Goal: Task Accomplishment & Management: Manage account settings

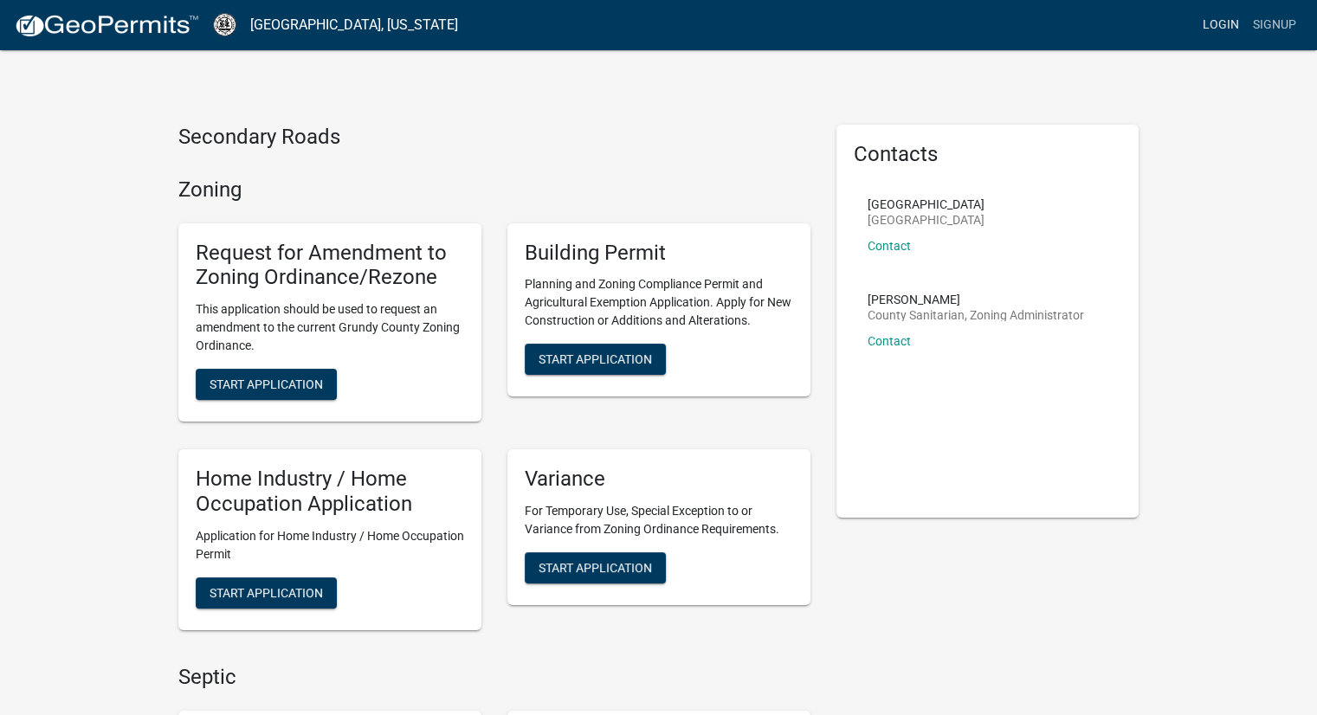
click at [1226, 23] on link "Login" at bounding box center [1221, 25] width 50 height 33
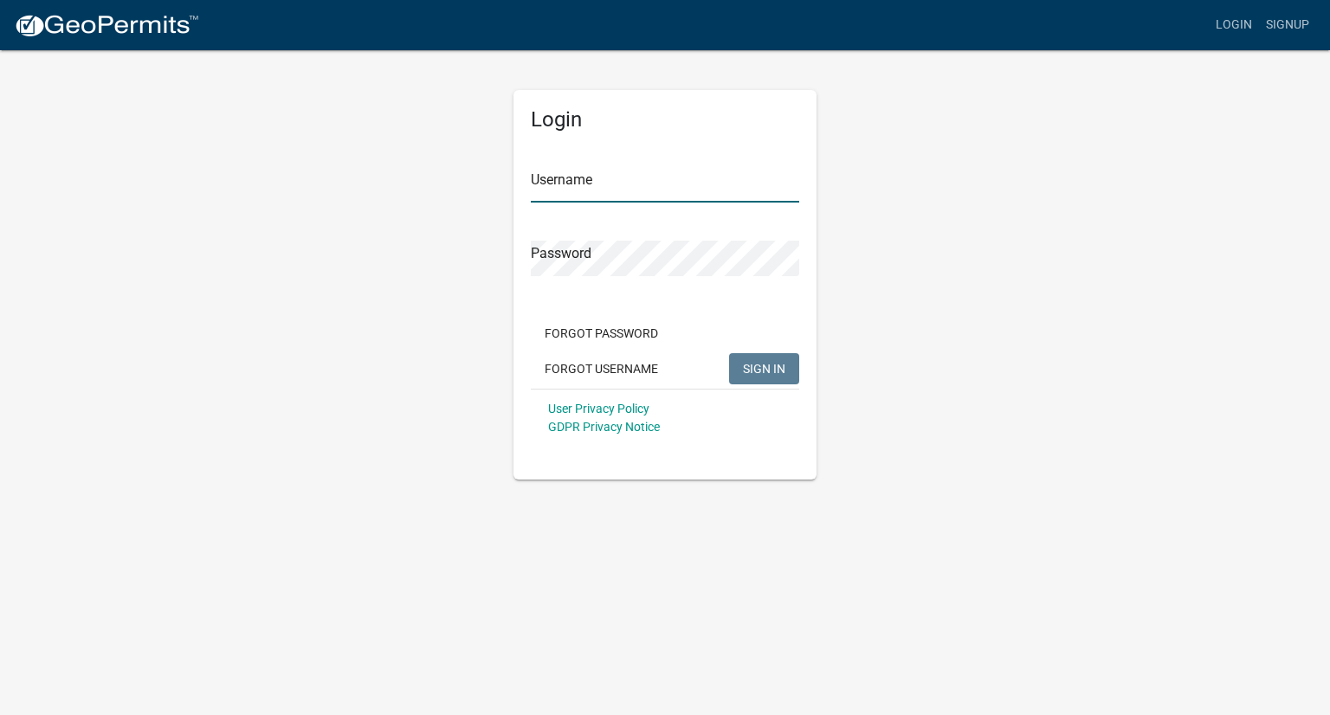
type input "[EMAIL_ADDRESS][DOMAIN_NAME]"
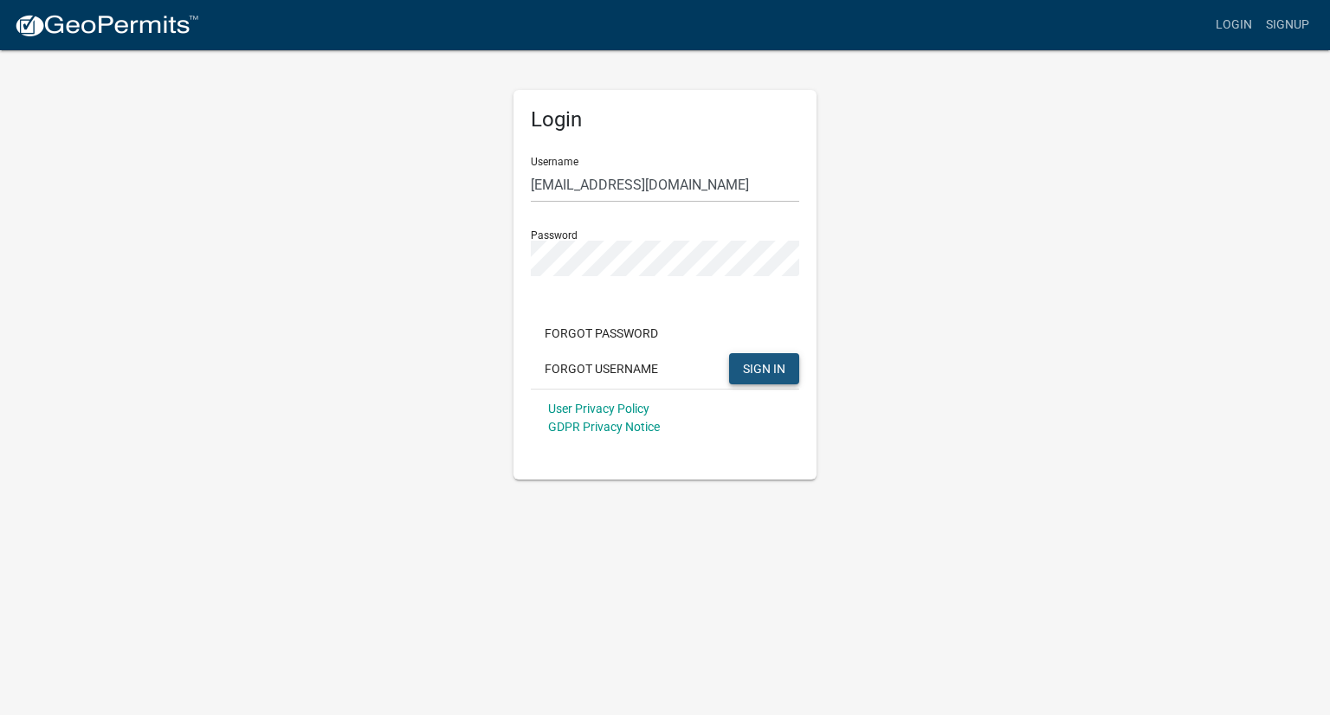
click at [758, 365] on span "SIGN IN" at bounding box center [764, 368] width 42 height 14
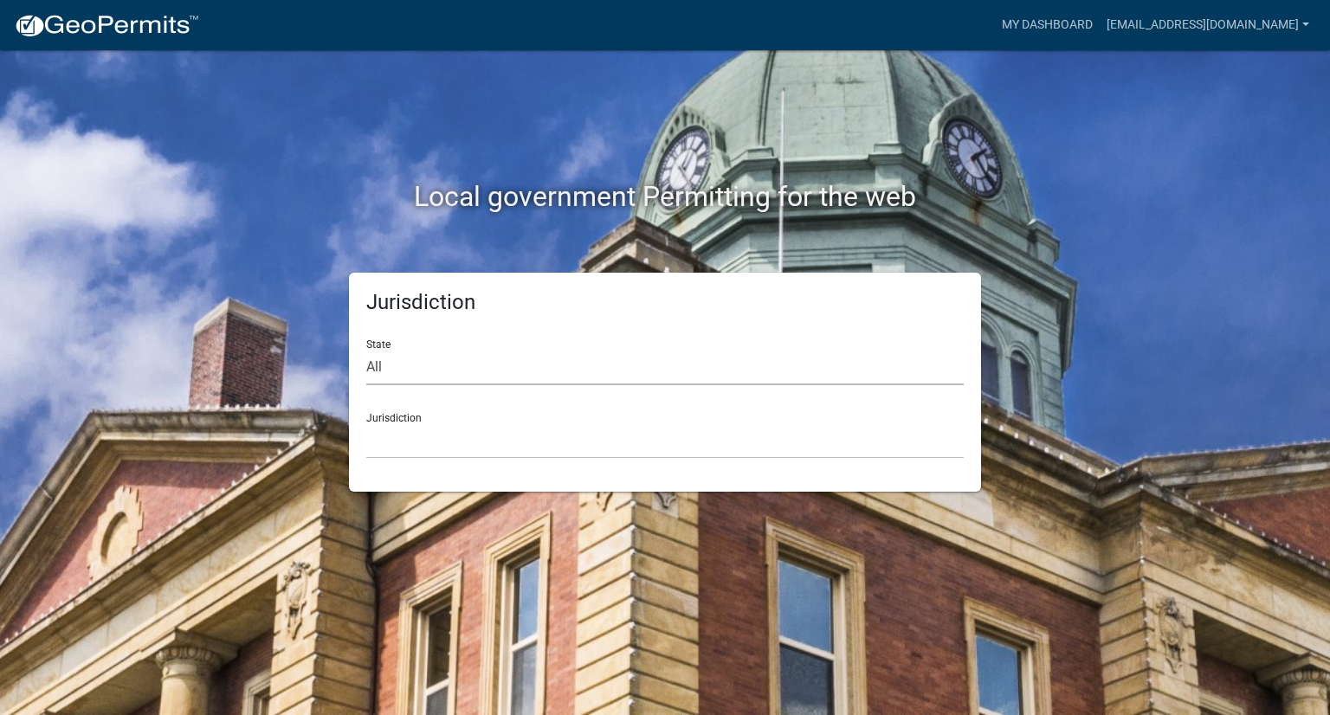
click at [382, 369] on select "All [US_STATE] [US_STATE] [US_STATE] [US_STATE] [US_STATE] [US_STATE] [US_STATE…" at bounding box center [664, 367] width 597 height 35
select select "[US_STATE]"
click at [366, 350] on select "All [US_STATE] [US_STATE] [US_STATE] [US_STATE] [US_STATE] [US_STATE] [US_STATE…" at bounding box center [664, 367] width 597 height 35
click at [435, 438] on select "[GEOGRAPHIC_DATA], [US_STATE] [GEOGRAPHIC_DATA], [US_STATE] [GEOGRAPHIC_DATA], …" at bounding box center [664, 440] width 597 height 35
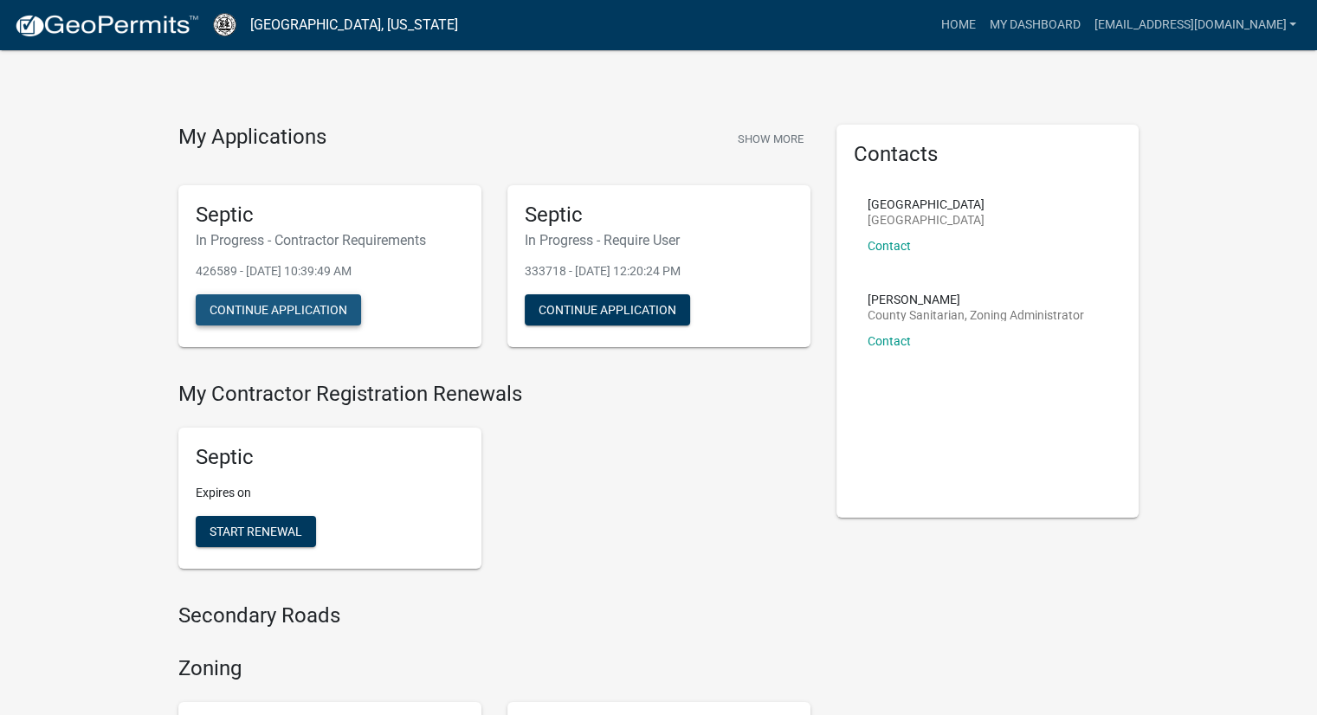
click at [265, 306] on button "Continue Application" at bounding box center [278, 309] width 165 height 31
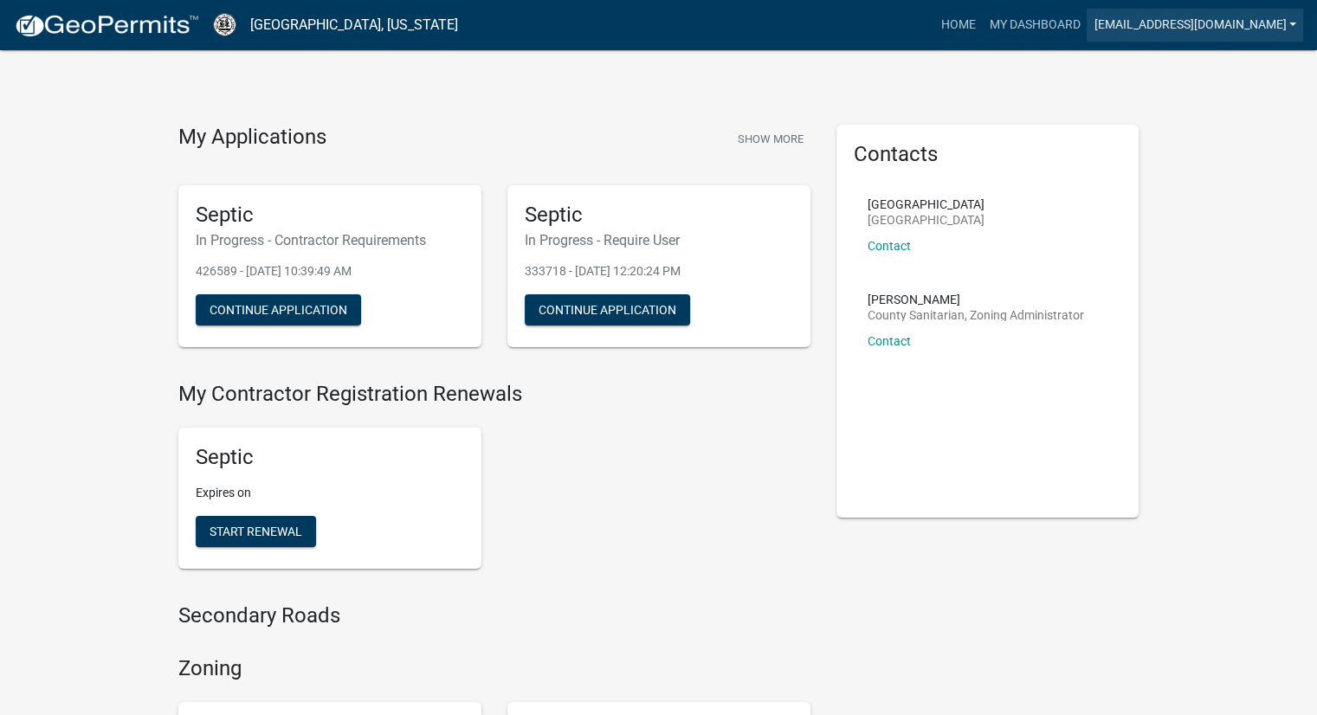
click at [1289, 24] on link "[EMAIL_ADDRESS][DOMAIN_NAME]" at bounding box center [1194, 25] width 216 height 33
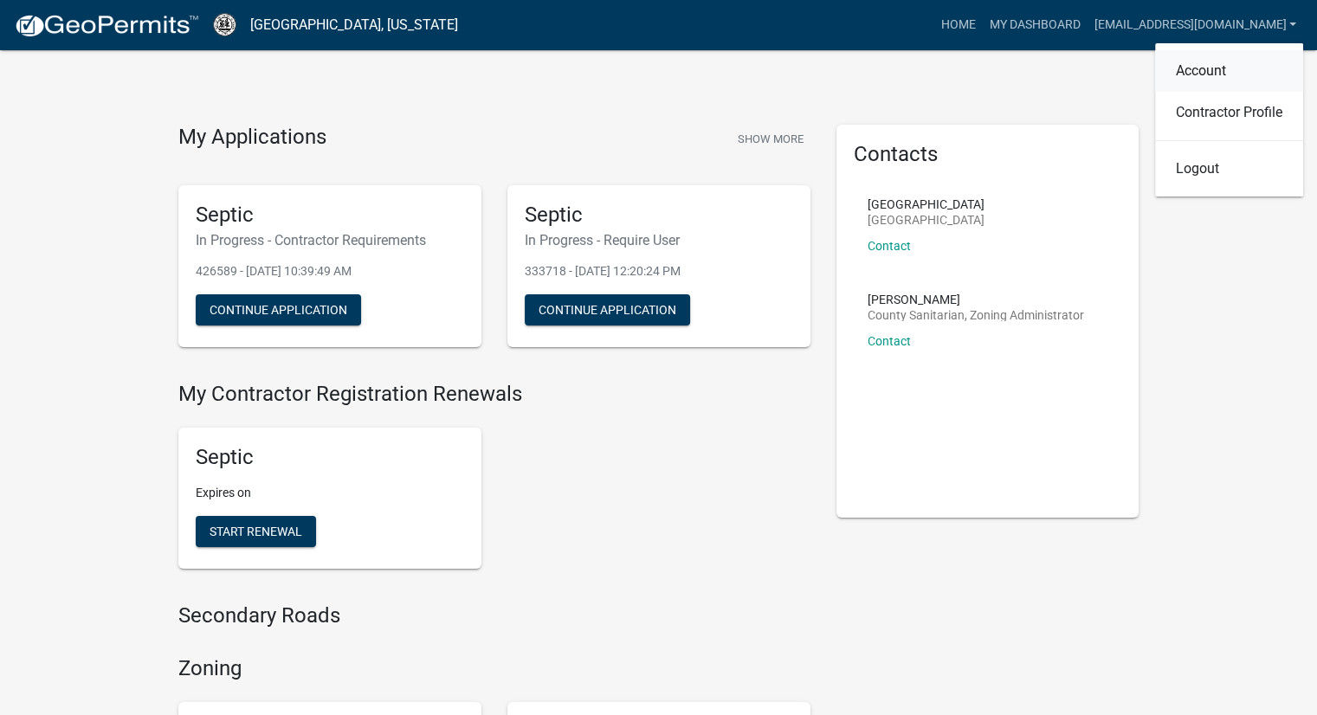
click at [1199, 70] on link "Account" at bounding box center [1229, 71] width 148 height 42
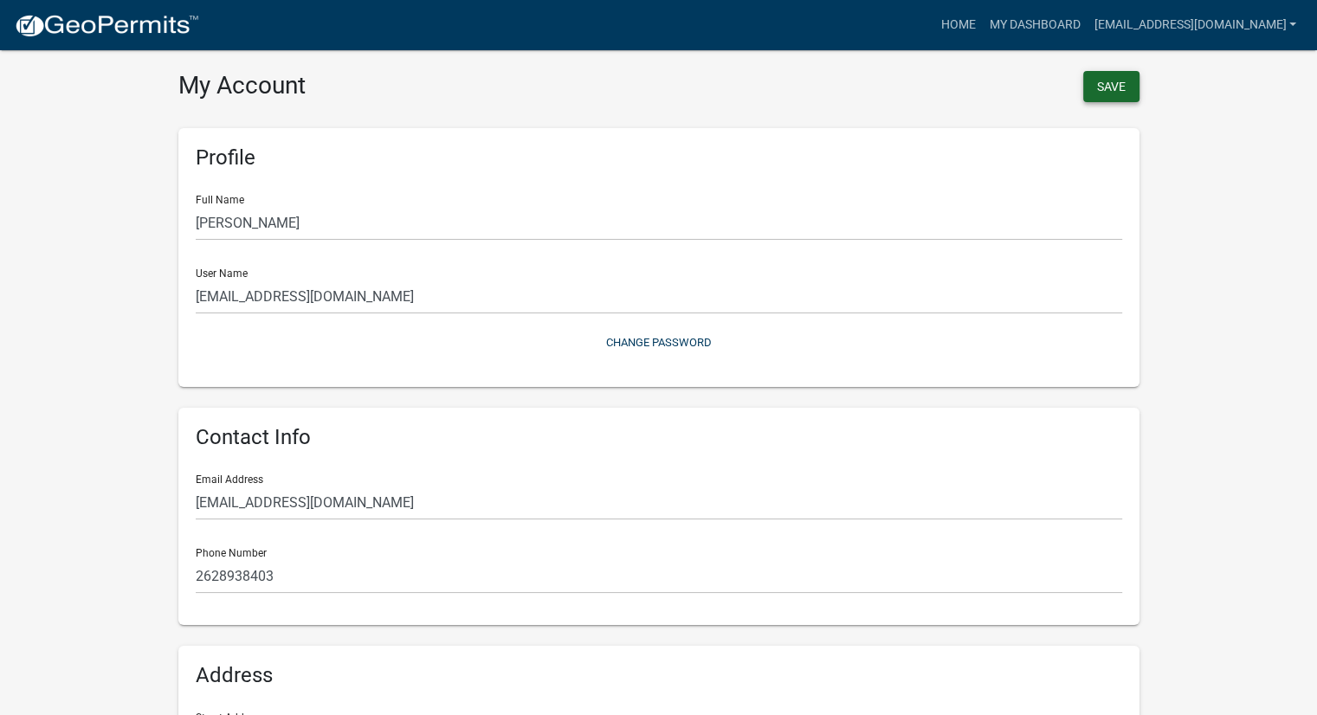
click at [1108, 87] on button "Save" at bounding box center [1111, 86] width 56 height 31
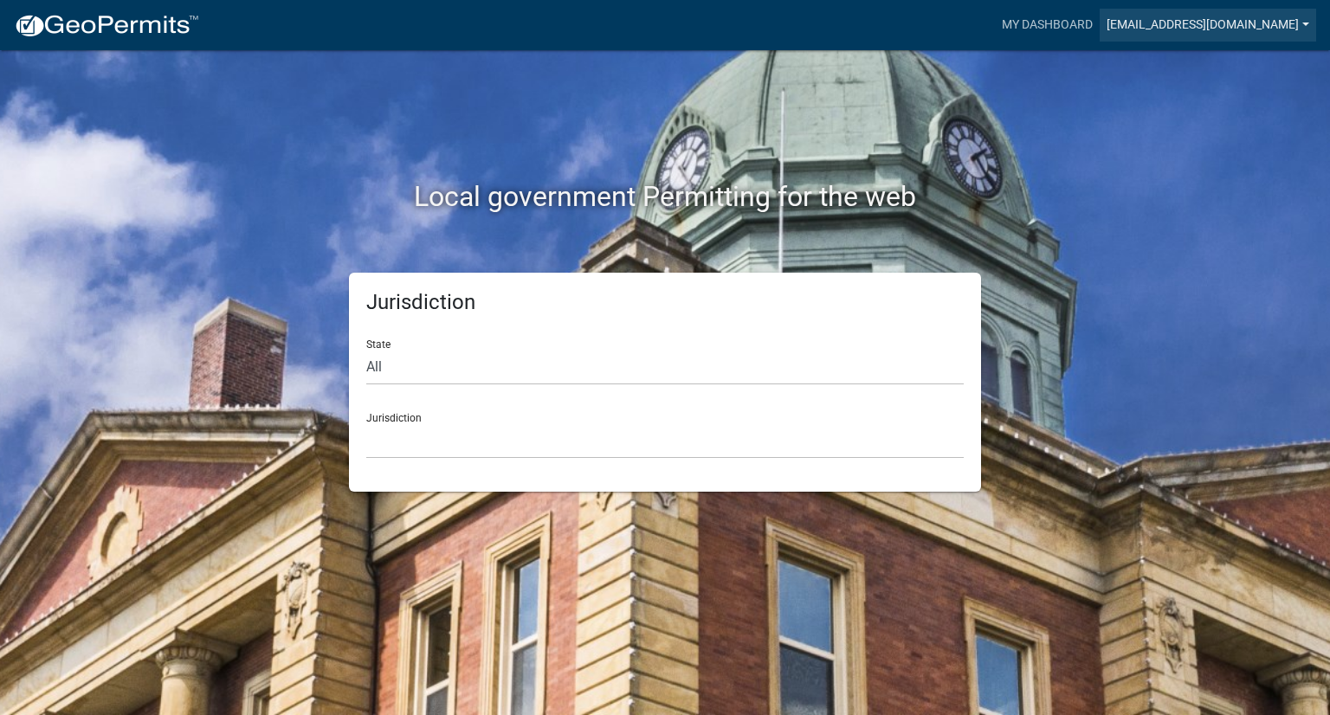
click at [1309, 25] on link "[EMAIL_ADDRESS][DOMAIN_NAME]" at bounding box center [1207, 25] width 216 height 33
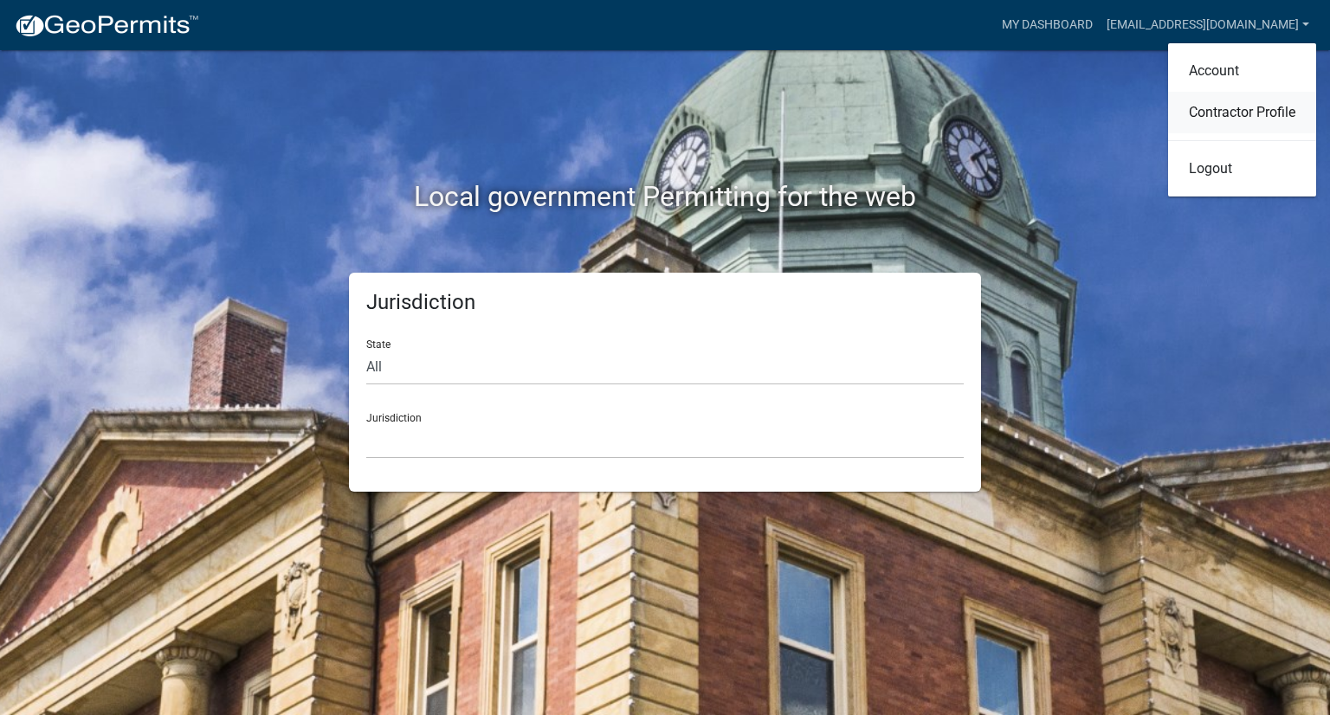
click at [1212, 113] on link "Contractor Profile" at bounding box center [1242, 113] width 148 height 42
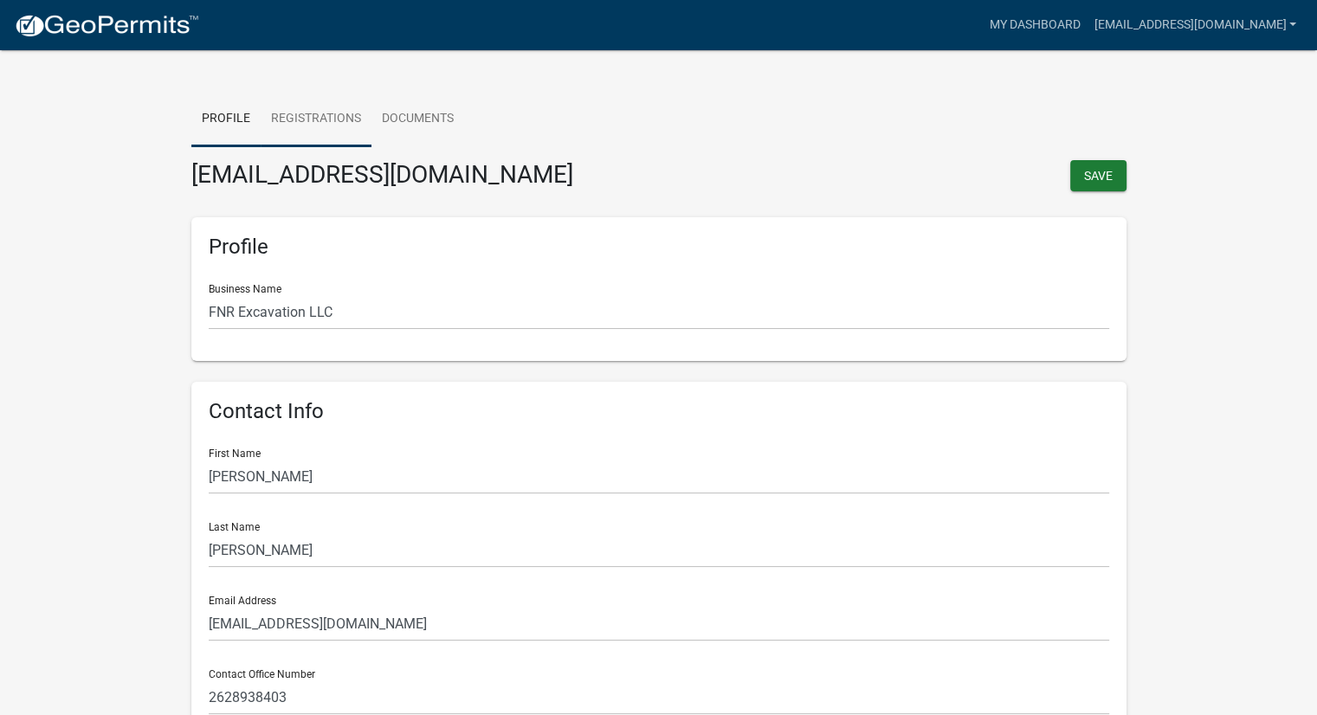
click at [317, 118] on link "Registrations" at bounding box center [316, 119] width 111 height 55
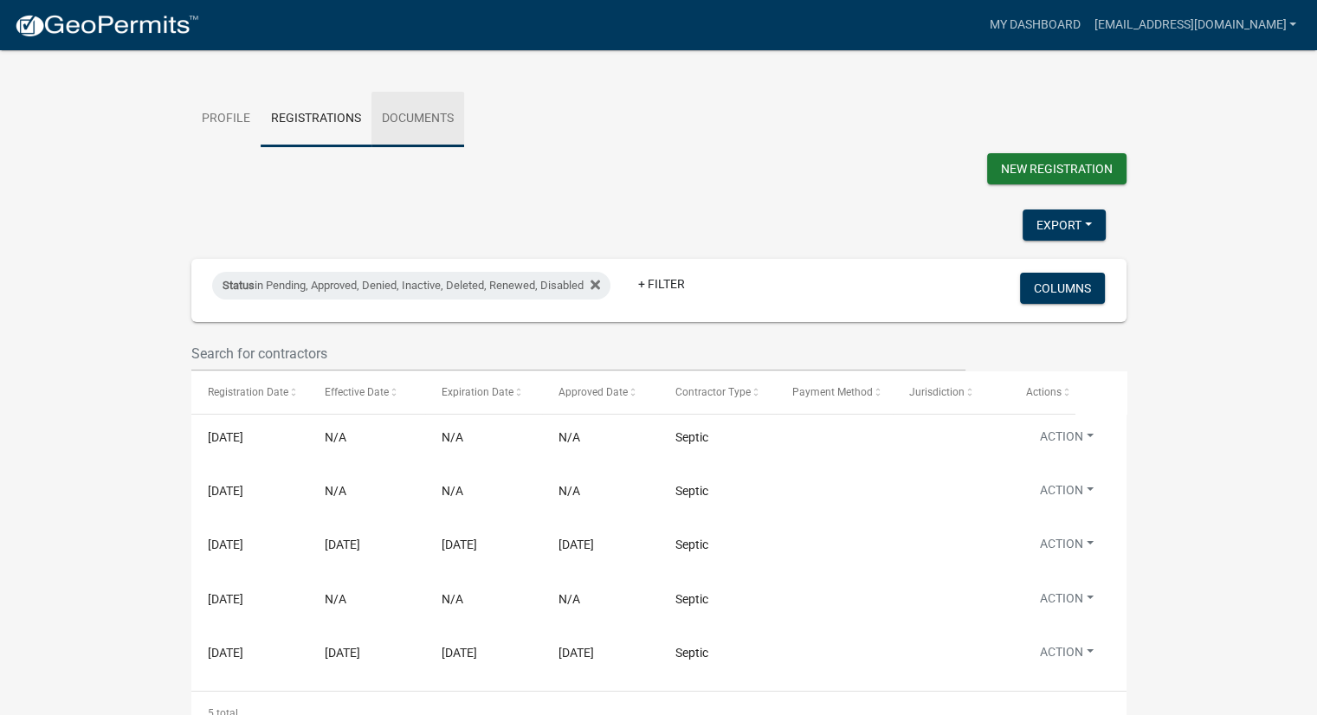
click at [412, 118] on link "Documents" at bounding box center [417, 119] width 93 height 55
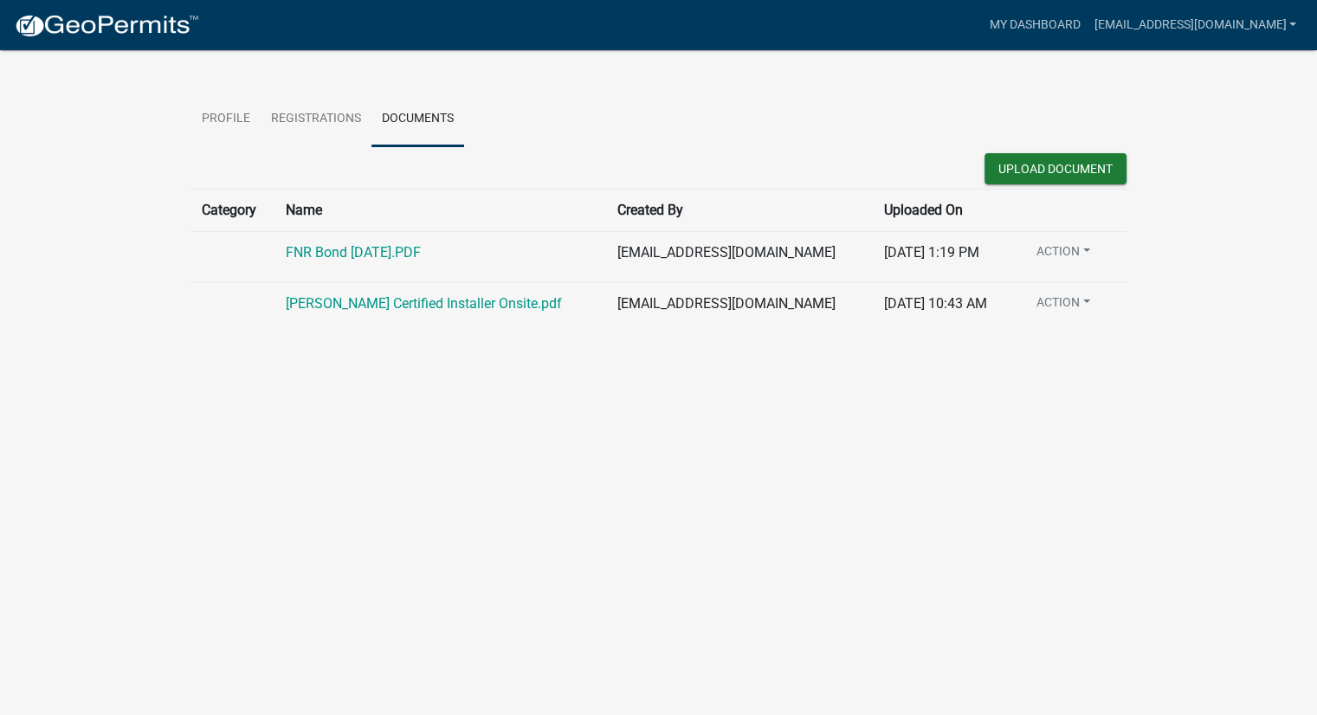
click at [1061, 251] on button "Action" at bounding box center [1062, 254] width 81 height 25
click at [168, 164] on div "Profile Registrations Documents Upload Document Category Name Created By Upload…" at bounding box center [658, 177] width 987 height 312
click at [233, 124] on link "Profile" at bounding box center [225, 119] width 69 height 55
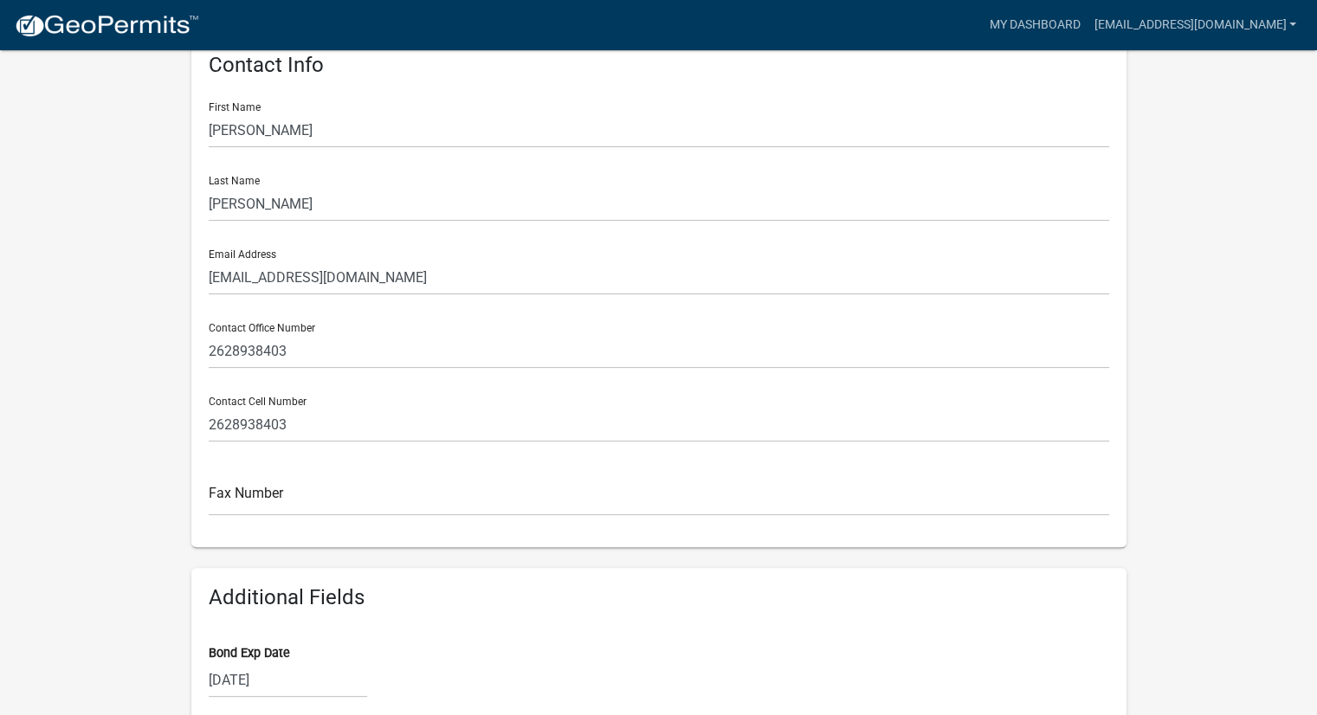
scroll to position [519, 0]
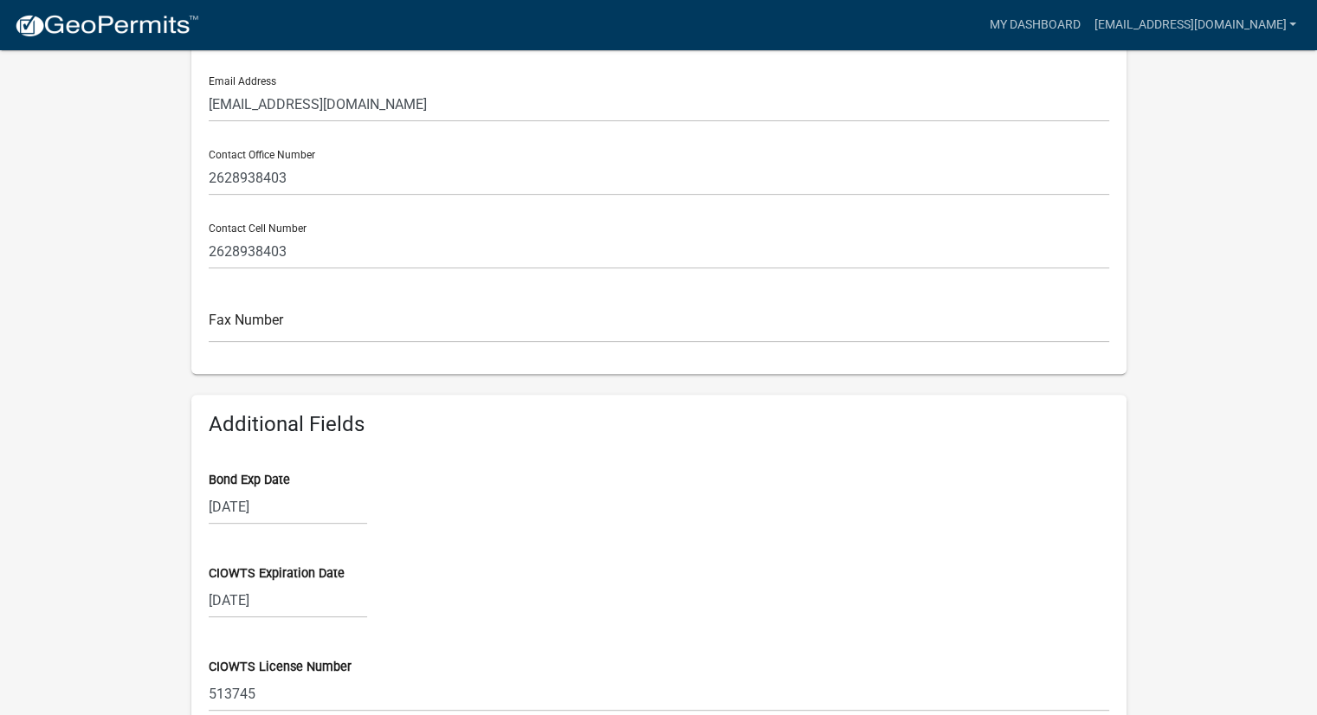
click at [284, 506] on div "[DATE]" at bounding box center [288, 506] width 158 height 35
select select "11"
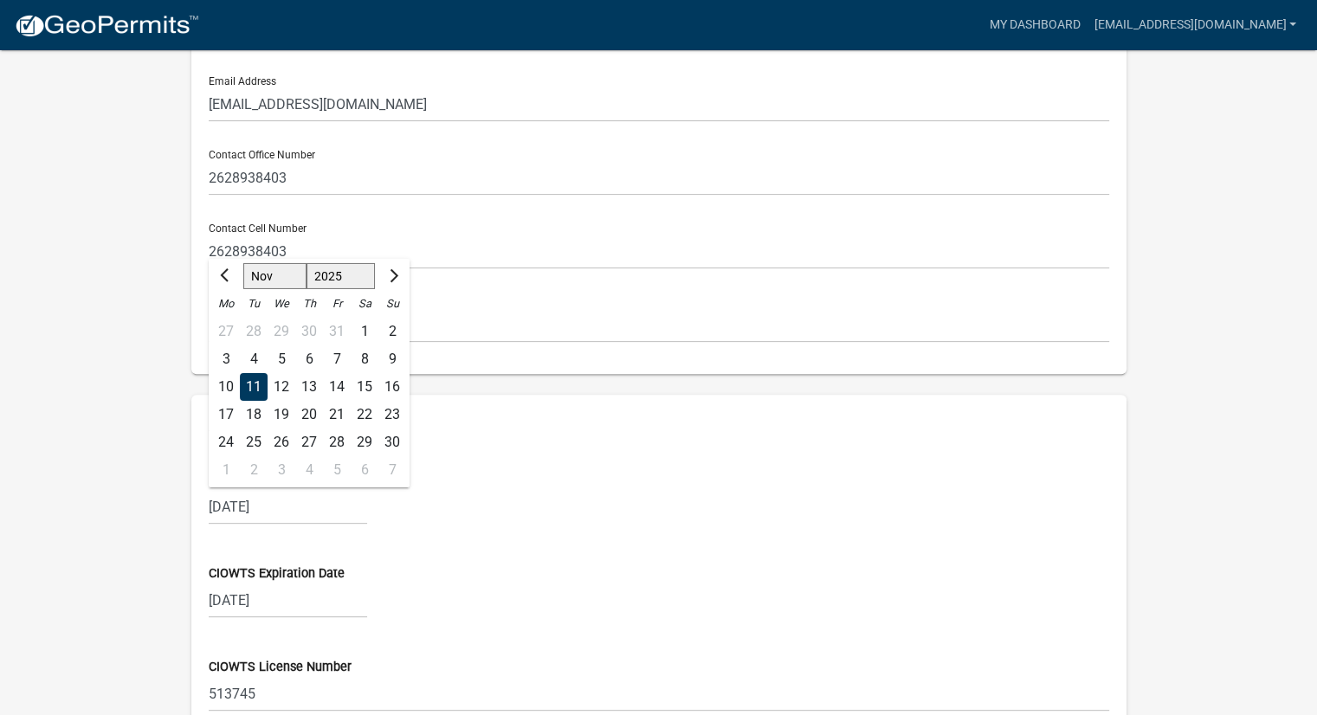
click at [343, 280] on select "2025 2026 2027 2028 2029 2030 2031 2032 2033 2034 2035 2036 2037 2038 2039 2040…" at bounding box center [340, 276] width 69 height 26
select select "2026"
click at [306, 263] on select "2025 2026 2027 2028 2029 2030 2031 2032 2033 2034 2035 2036 2037 2038 2039 2040…" at bounding box center [340, 276] width 69 height 26
click at [597, 506] on div "[DATE] Jan Feb Mar Apr May Jun [DATE] Aug Sep Oct Nov [DATE] 2026 2027 2028 202…" at bounding box center [659, 506] width 900 height 35
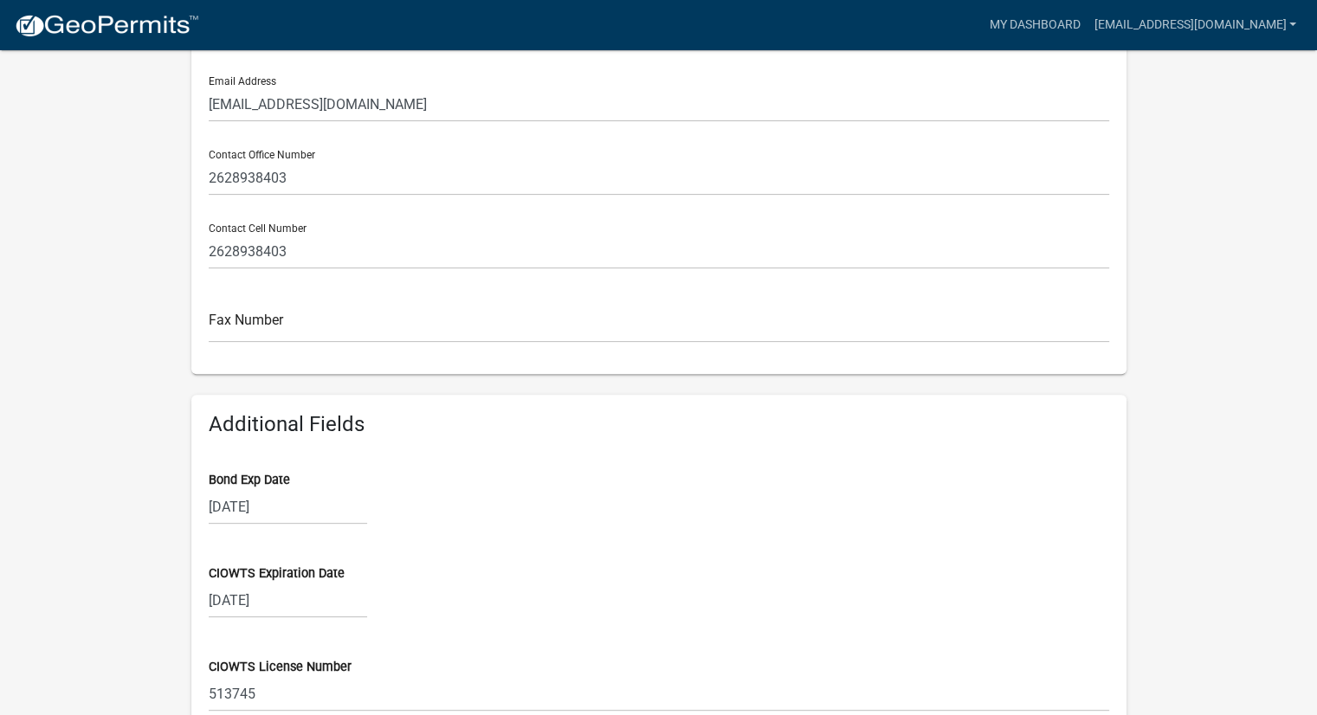
select select "11"
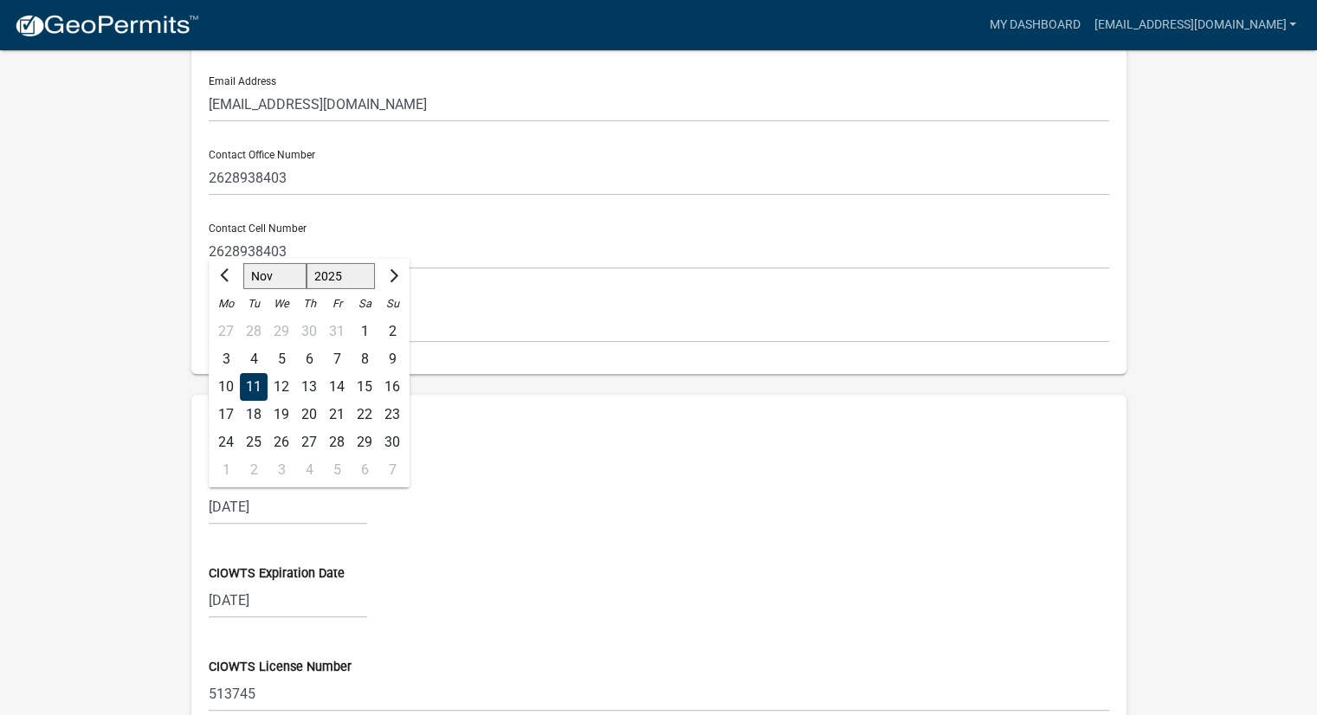
click at [298, 506] on div "[DATE] Oct Nov [DATE] 2026 2027 2028 2029 2030 2031 2032 2033 2034 2035 2036 20…" at bounding box center [288, 506] width 158 height 35
click at [353, 528] on wm-data-entity-input "Bond Exp Date [DATE] Oct Nov [DATE] 2026 2027 2028 2029 2030 2031 2032 2033 203…" at bounding box center [659, 493] width 900 height 93
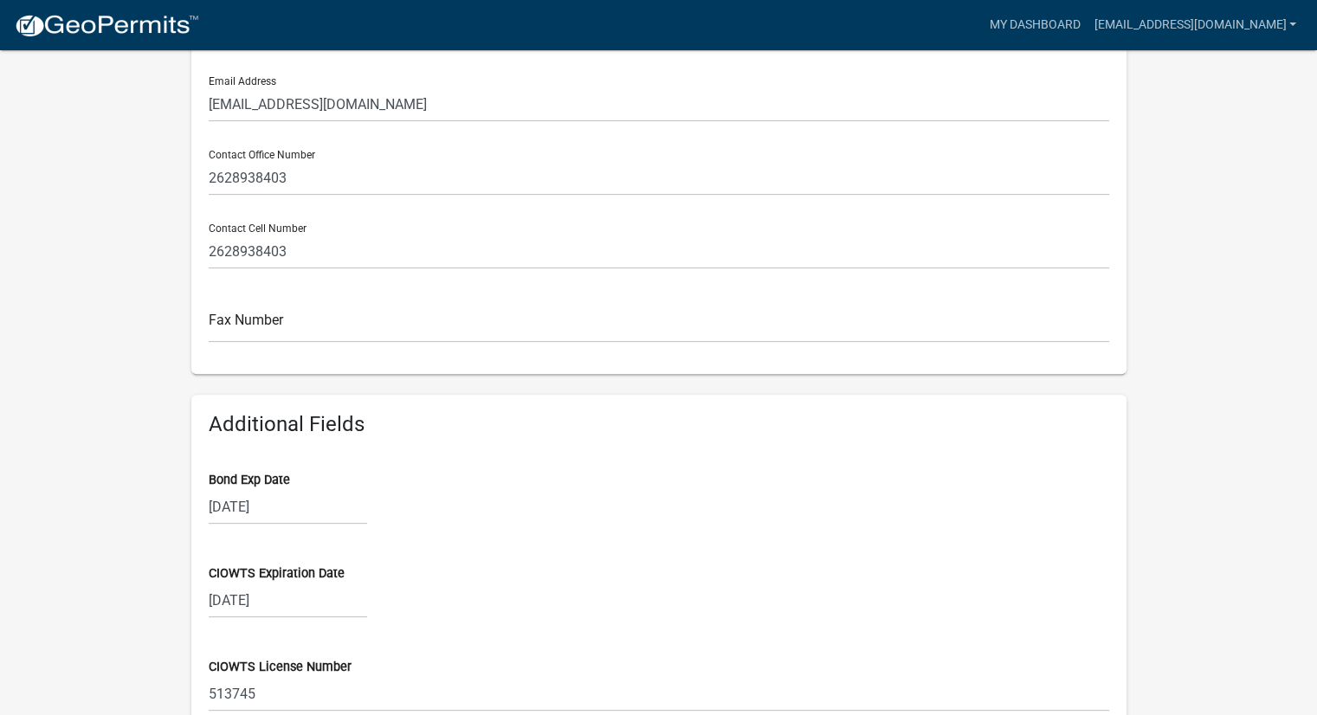
click at [298, 511] on input "[DATE]" at bounding box center [288, 506] width 158 height 35
select select "11"
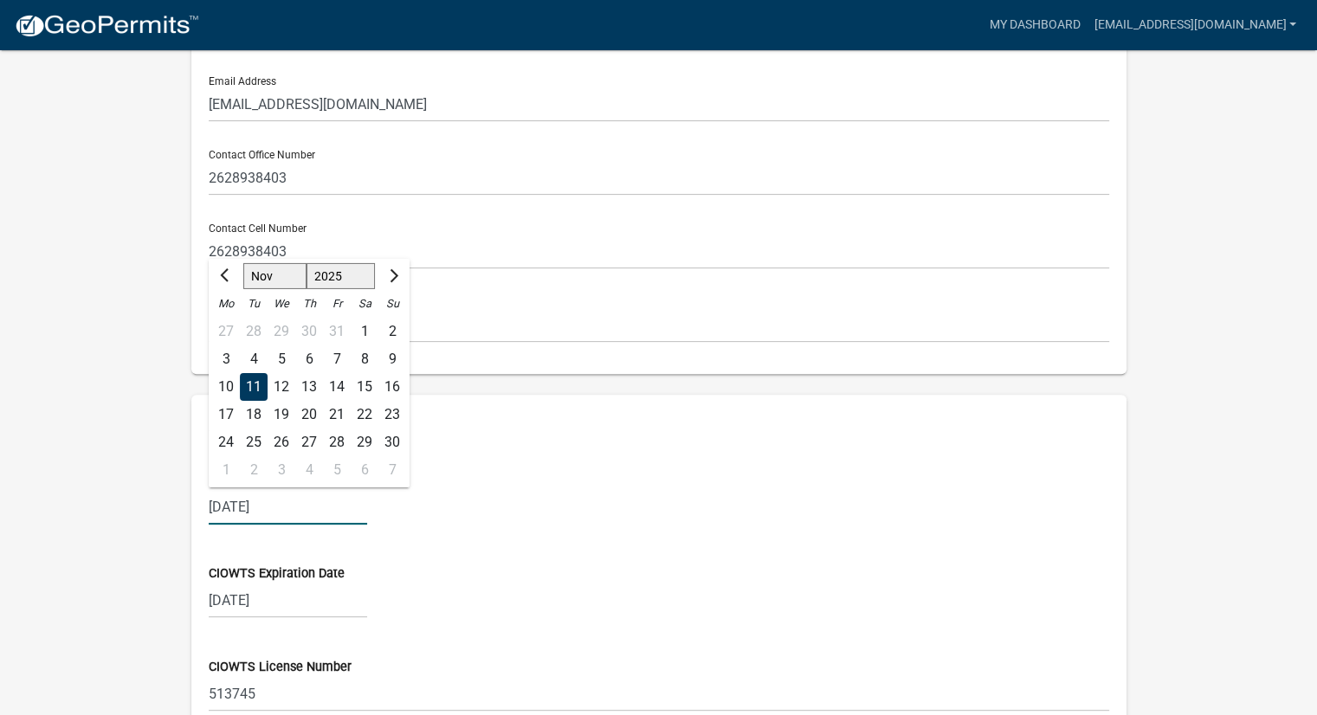
click at [267, 278] on select "Oct Nov Dec" at bounding box center [274, 276] width 63 height 26
click at [346, 280] on select "2025 2026 2027 2028 2029 2030 2031 2032 2033 2034 2035 2036 2037 2038 2039 2040…" at bounding box center [340, 276] width 69 height 26
select select "2026"
click at [306, 263] on select "2025 2026 2027 2028 2029 2030 2031 2032 2033 2034 2035 2036 2037 2038 2039 2040…" at bounding box center [340, 276] width 69 height 26
click at [270, 280] on select "Jan Feb Mar Apr May Jun [DATE] Aug Sep Oct Nov Dec" at bounding box center [278, 276] width 70 height 26
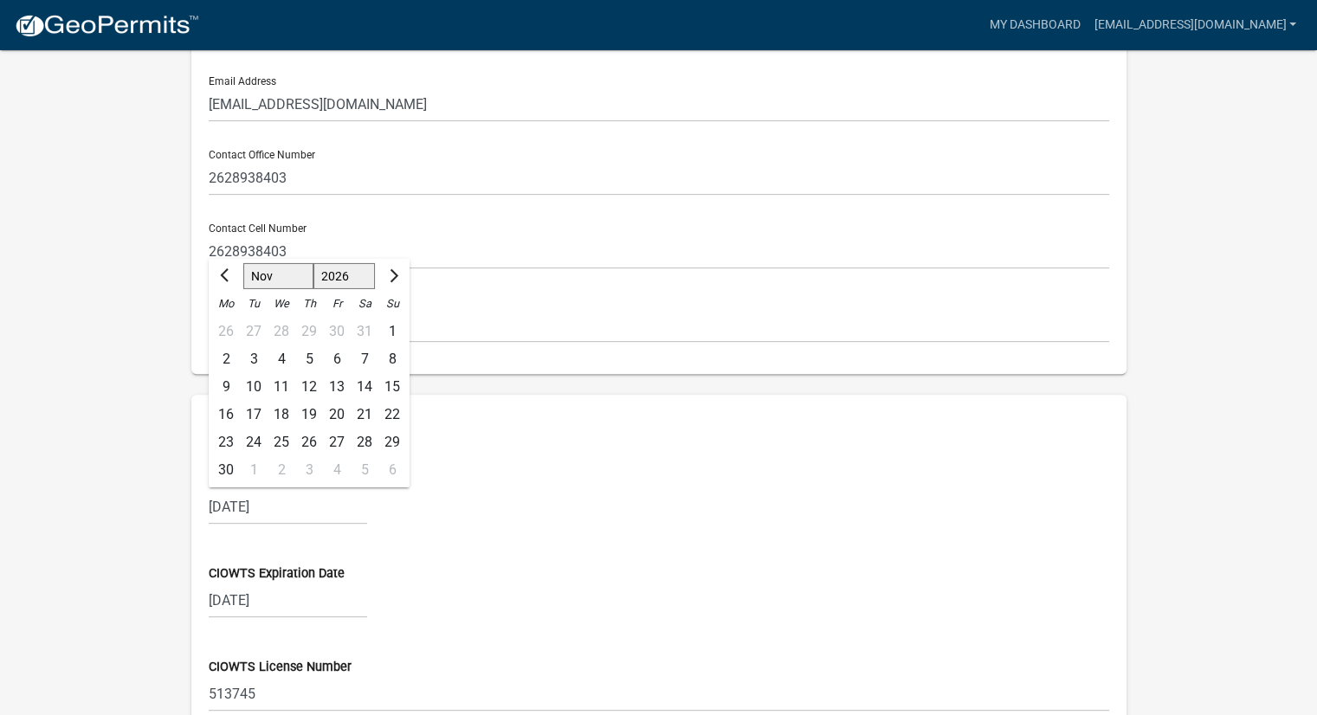
click at [474, 437] on div "Additional Fields Bond Exp Date [DATE] Jan Feb Mar Apr May Jun [DATE] Aug Sep O…" at bounding box center [658, 569] width 935 height 349
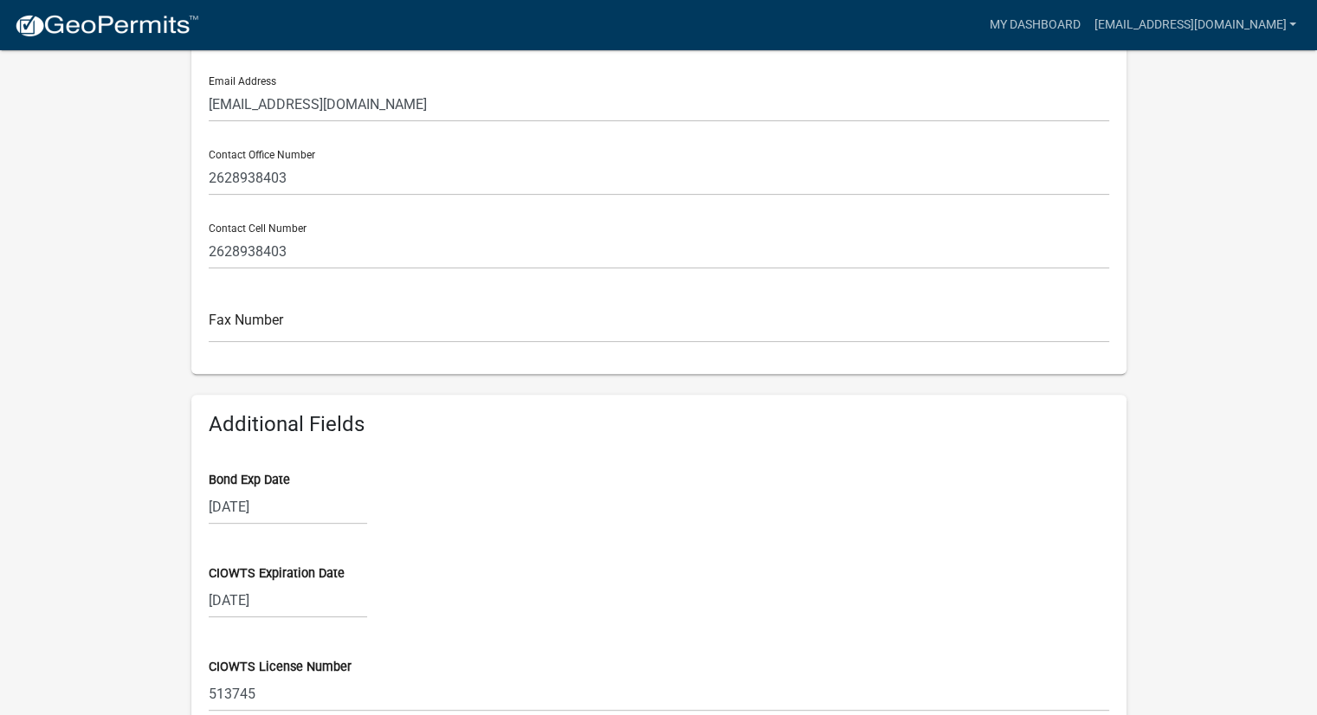
click at [287, 507] on div "[DATE]" at bounding box center [288, 506] width 158 height 35
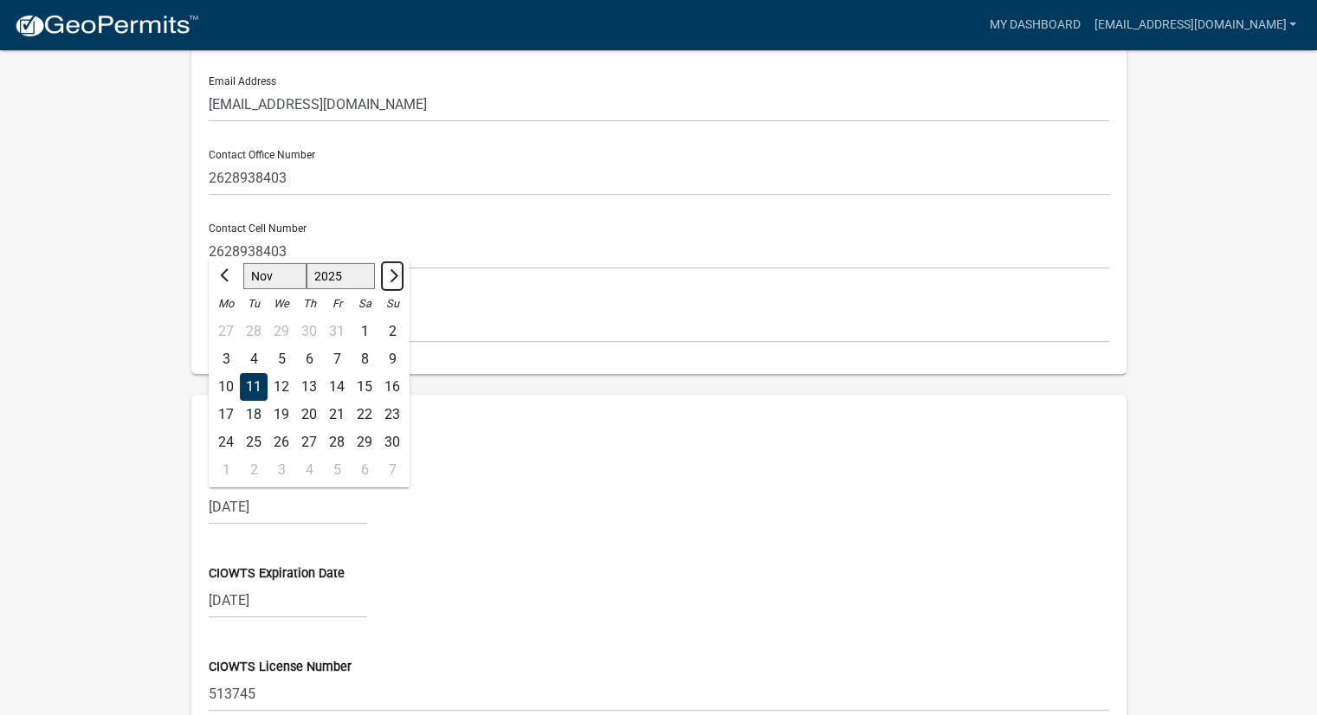
click at [393, 276] on span "Next month" at bounding box center [390, 275] width 13 height 13
select select "1"
select select "2026"
click at [393, 276] on span "Next month" at bounding box center [390, 275] width 13 height 13
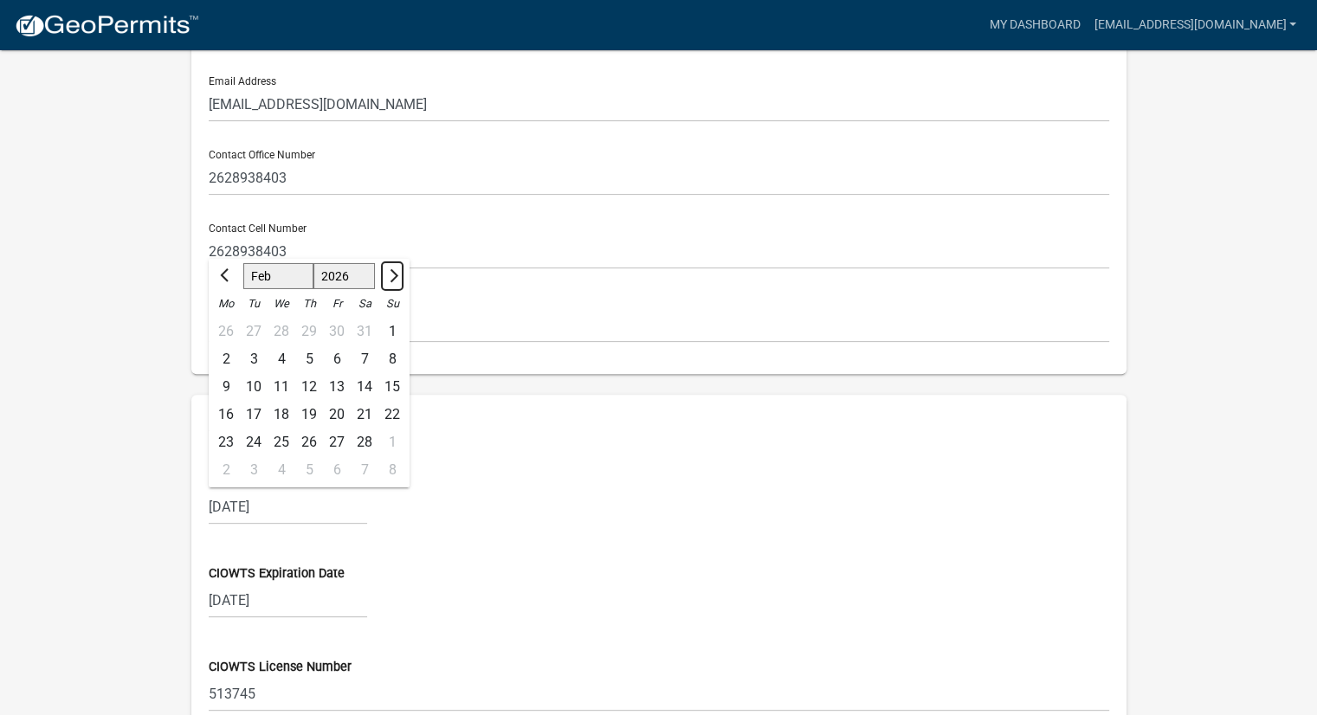
click at [393, 276] on span "Next month" at bounding box center [390, 275] width 13 height 13
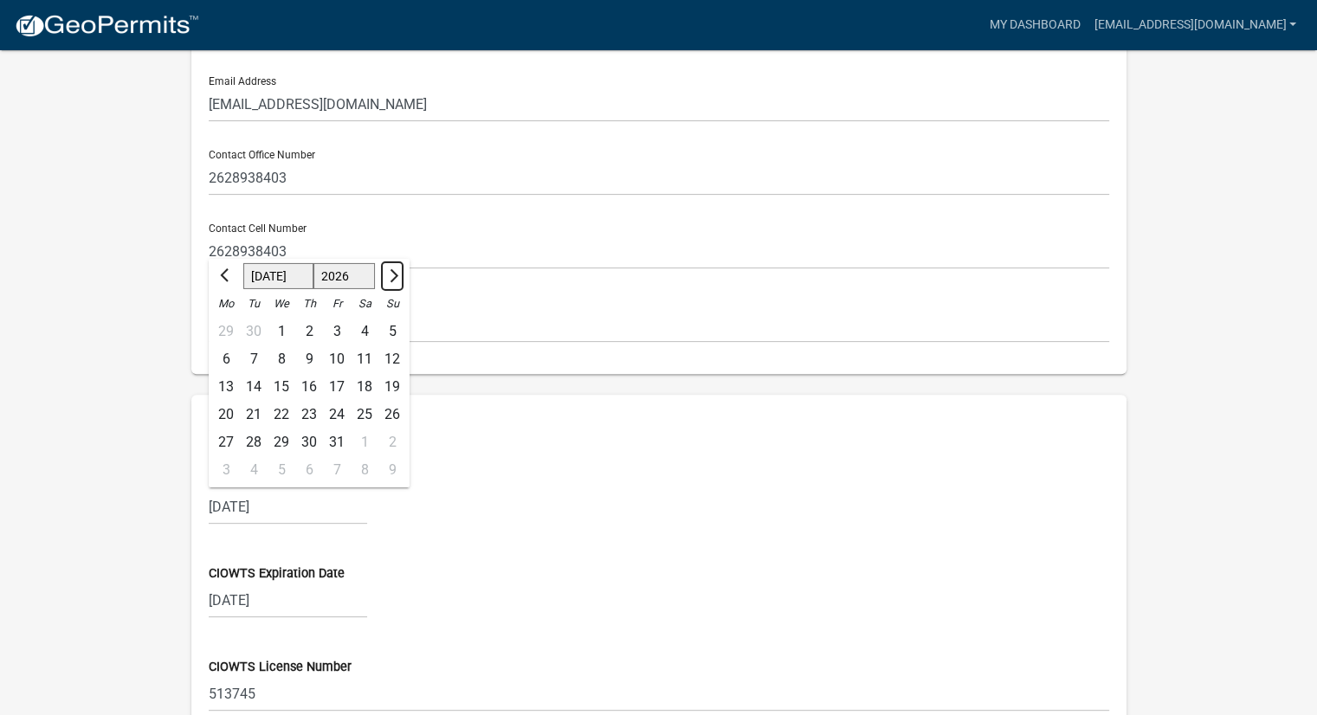
click at [393, 276] on span "Next month" at bounding box center [390, 275] width 13 height 13
select select "11"
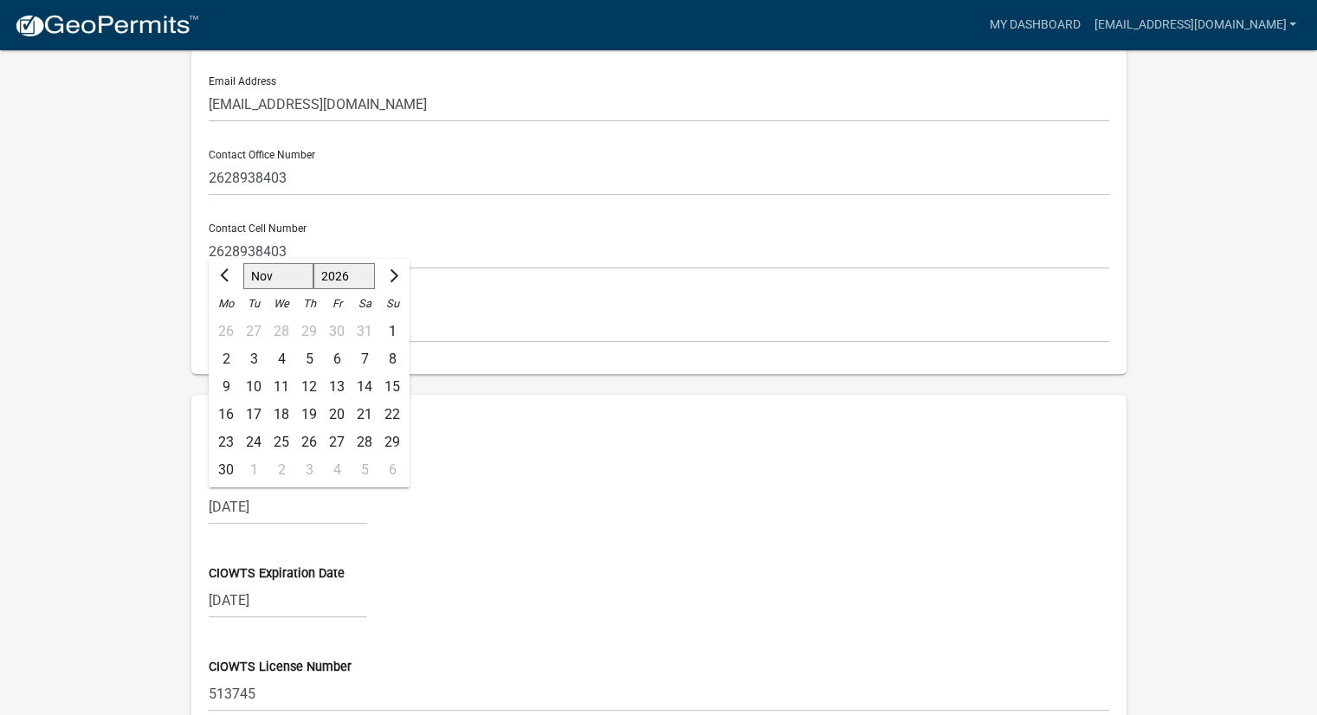
click at [283, 388] on div "11" at bounding box center [282, 387] width 28 height 28
type input "[DATE]"
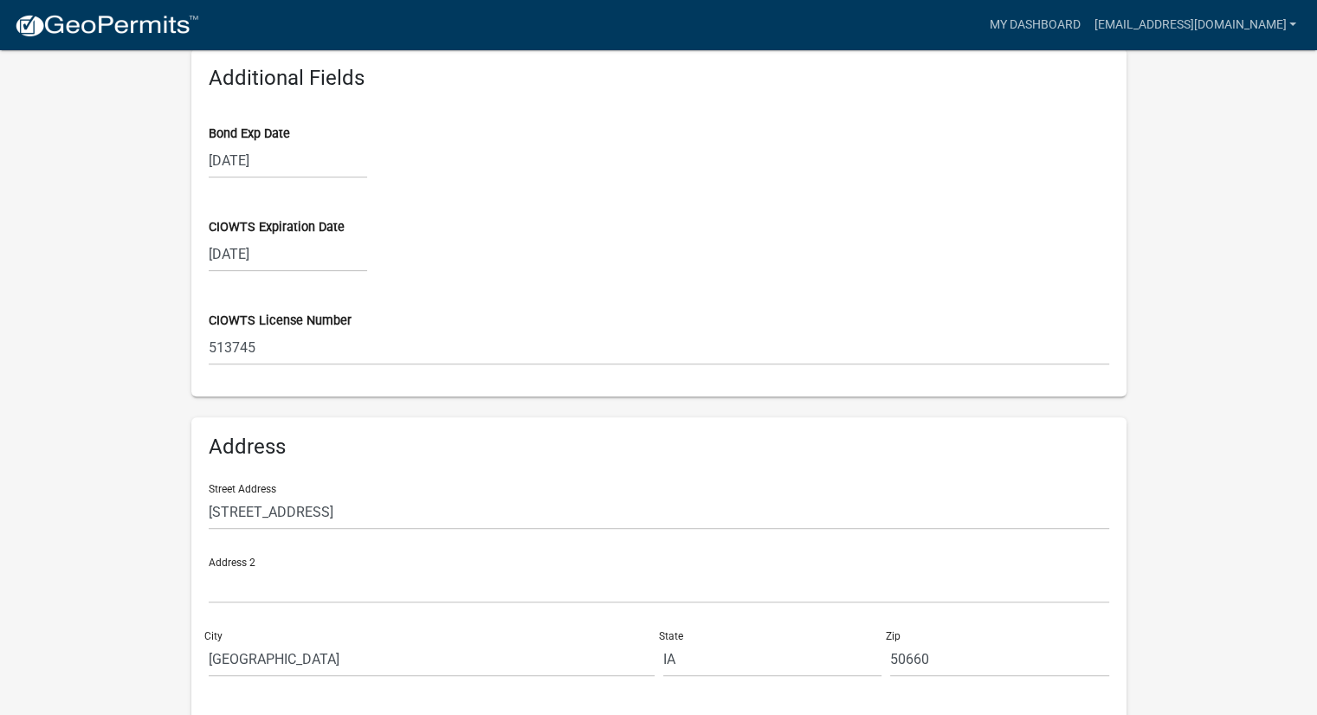
scroll to position [932, 0]
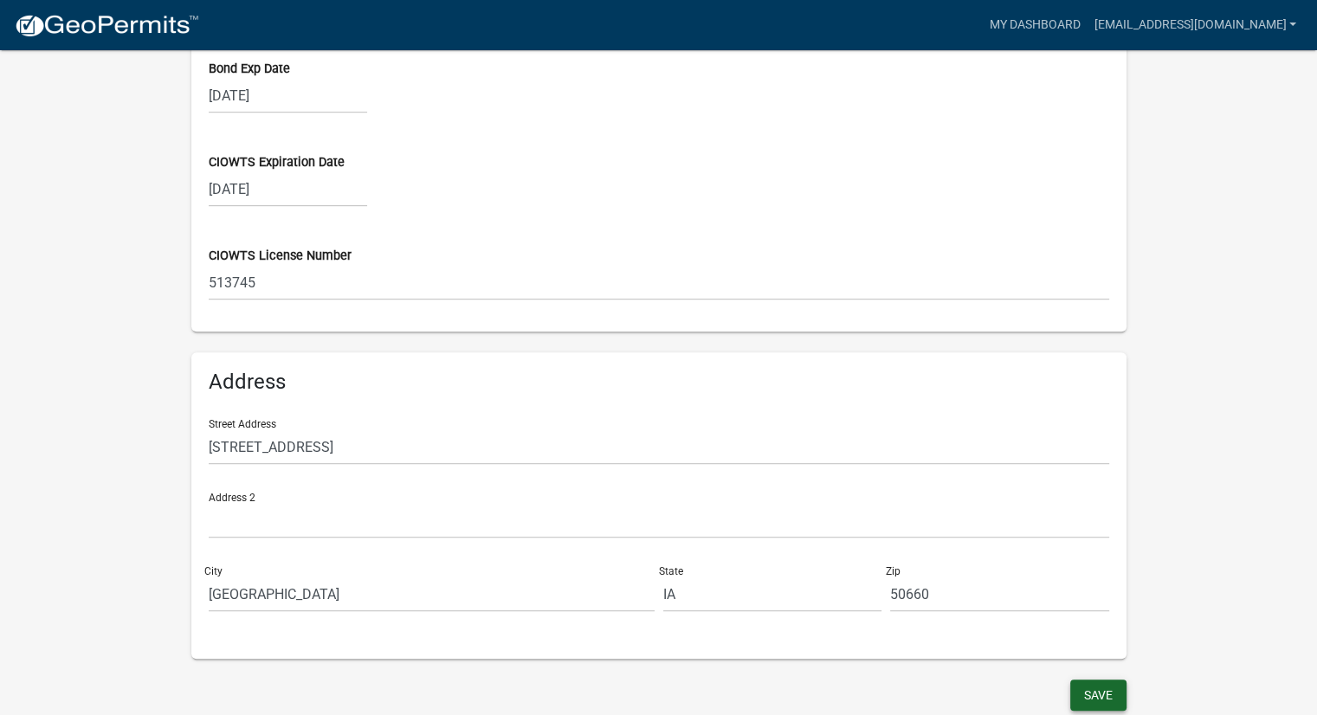
click at [1104, 692] on button "Save" at bounding box center [1098, 695] width 56 height 31
